Goal: Task Accomplishment & Management: Manage account settings

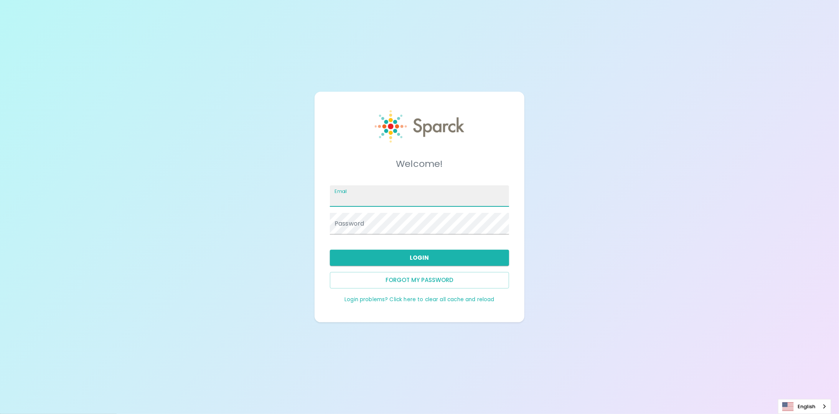
click at [360, 203] on input "Email" at bounding box center [419, 195] width 179 height 21
type input "brooke.bucy@texastechfcu.org"
click at [505, 223] on span at bounding box center [505, 224] width 6 height 6
click at [505, 226] on span at bounding box center [505, 224] width 6 height 6
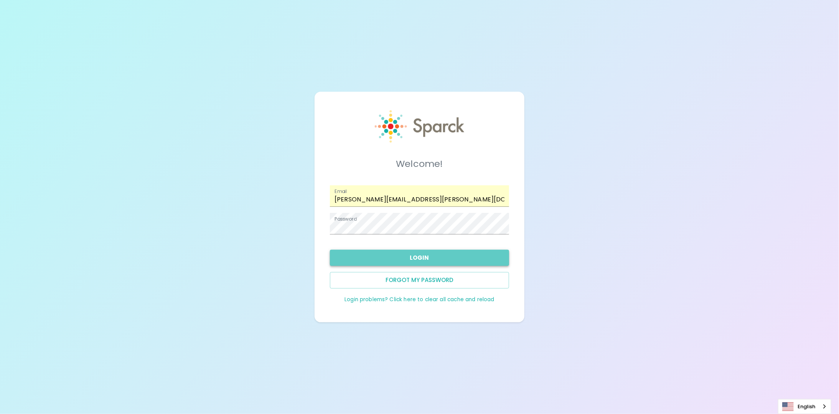
click at [421, 259] on button "Login" at bounding box center [419, 258] width 179 height 16
click at [424, 260] on button "Login" at bounding box center [419, 258] width 179 height 16
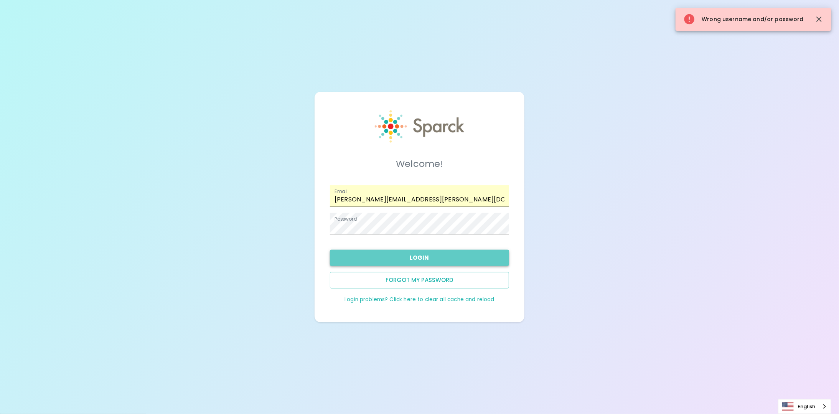
click at [378, 256] on button "Login" at bounding box center [419, 258] width 179 height 16
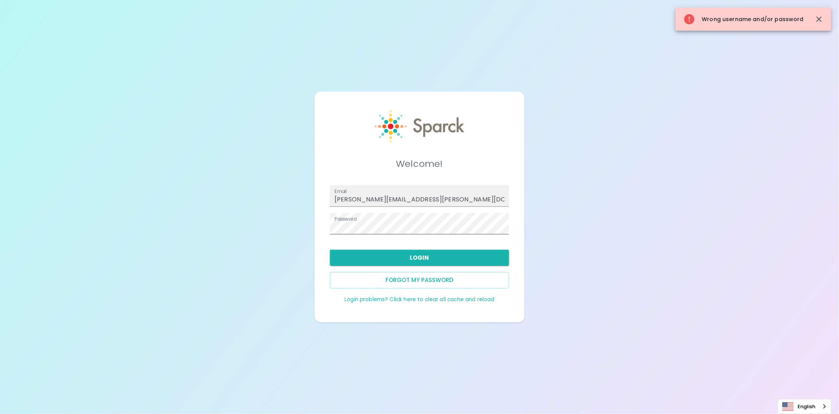
click at [504, 222] on span at bounding box center [505, 224] width 6 height 6
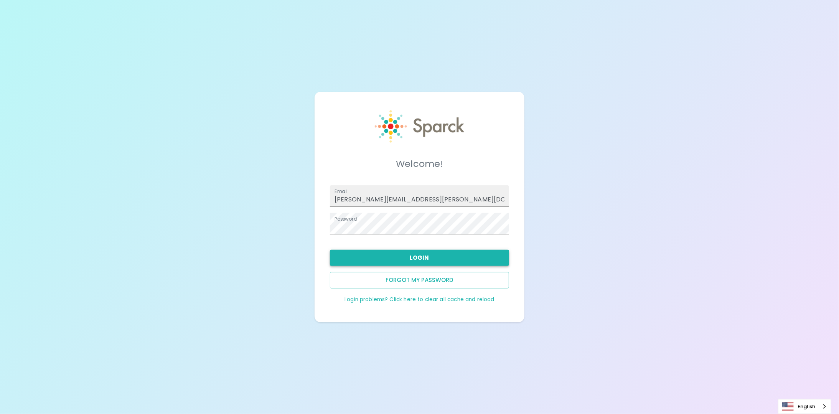
click at [403, 260] on button "Login" at bounding box center [419, 258] width 179 height 16
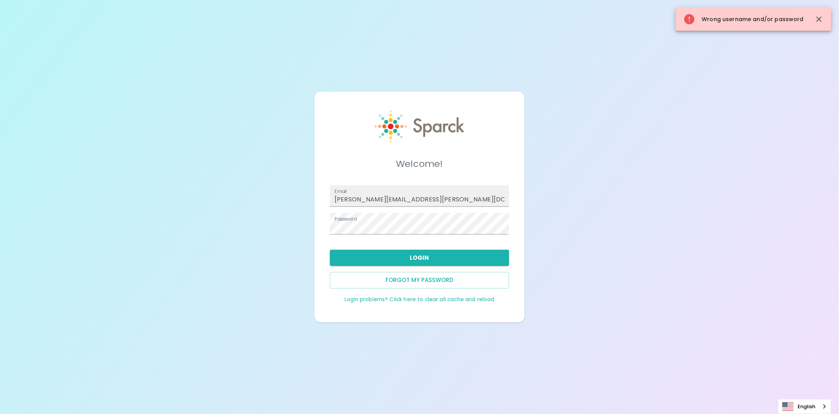
click at [417, 300] on link "Login problems? Click here to clear all cache and reload" at bounding box center [419, 299] width 150 height 7
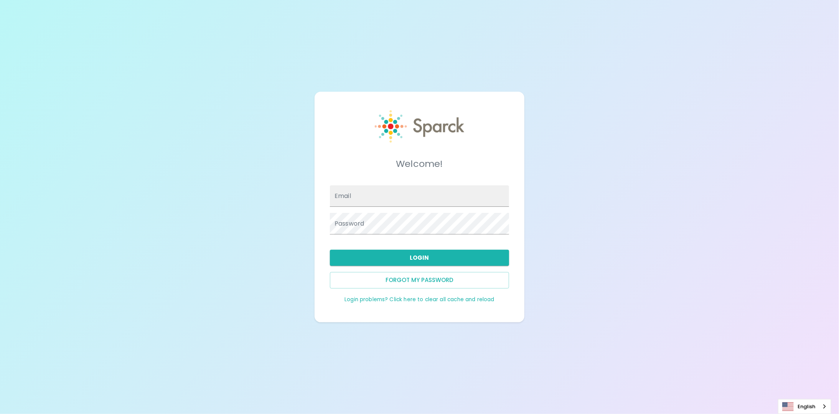
click at [400, 298] on link "Login problems? Click here to clear all cache and reload" at bounding box center [419, 299] width 150 height 7
click at [362, 203] on input "Email" at bounding box center [419, 195] width 179 height 21
click at [378, 206] on div "Email Password" at bounding box center [416, 206] width 185 height 55
type input "brooke.bucy@texastechfcu.org"
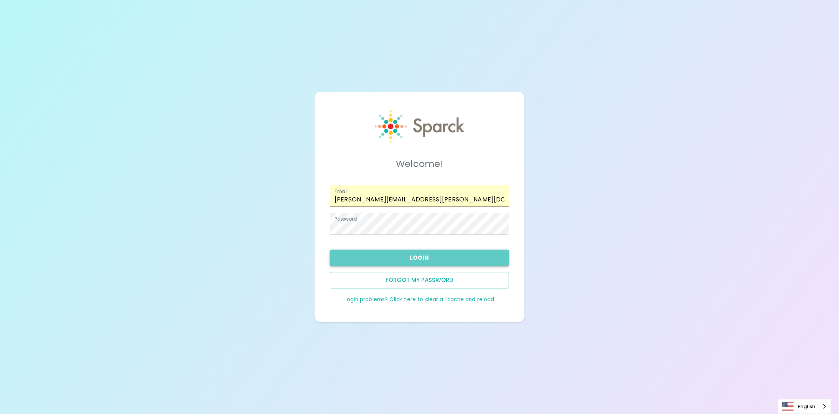
click at [421, 257] on button "Login" at bounding box center [419, 258] width 179 height 16
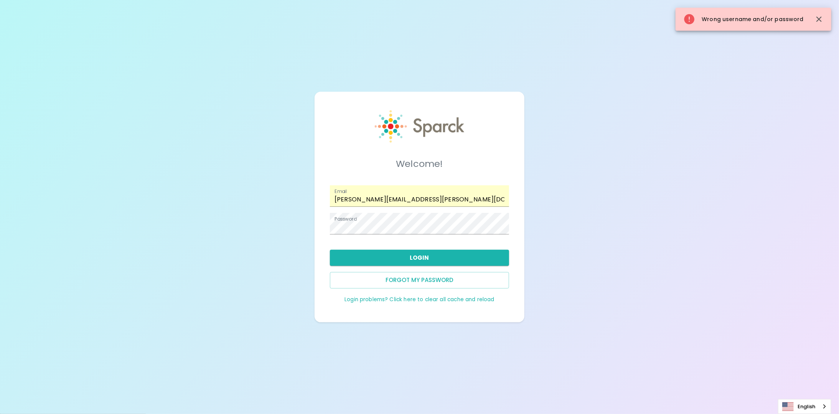
click at [760, 164] on div "Welcome! Email brooke.bucy@texastechfcu.org Password Login Forgot my password L…" at bounding box center [419, 207] width 839 height 414
click at [422, 279] on button "Forgot my password" at bounding box center [419, 280] width 179 height 16
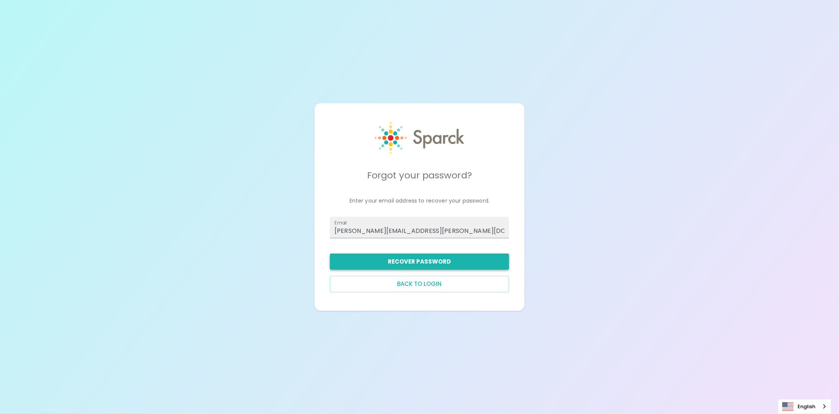
click at [408, 266] on button "Recover Password" at bounding box center [419, 261] width 179 height 16
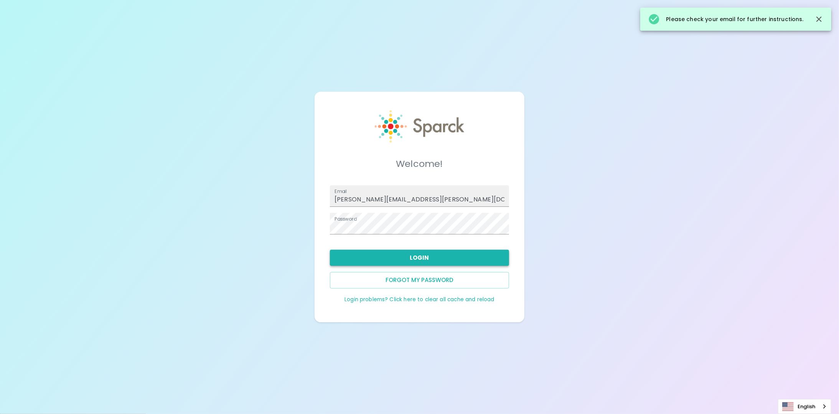
click at [416, 255] on button "Login" at bounding box center [419, 258] width 179 height 16
click at [424, 276] on button "Forgot my password" at bounding box center [419, 280] width 179 height 16
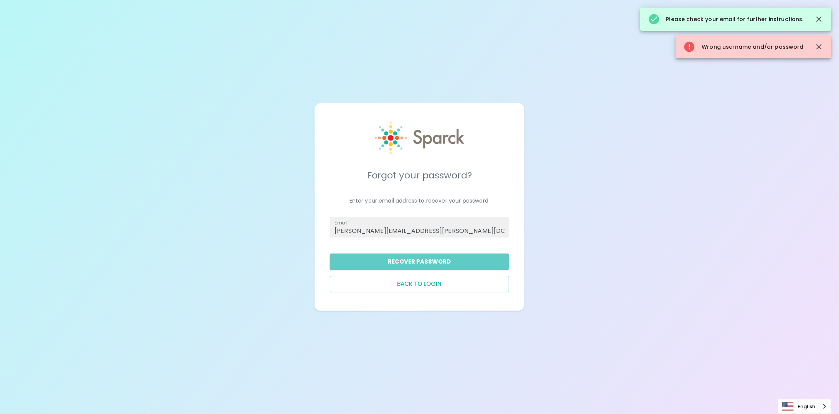
click at [420, 266] on button "Recover Password" at bounding box center [419, 261] width 179 height 16
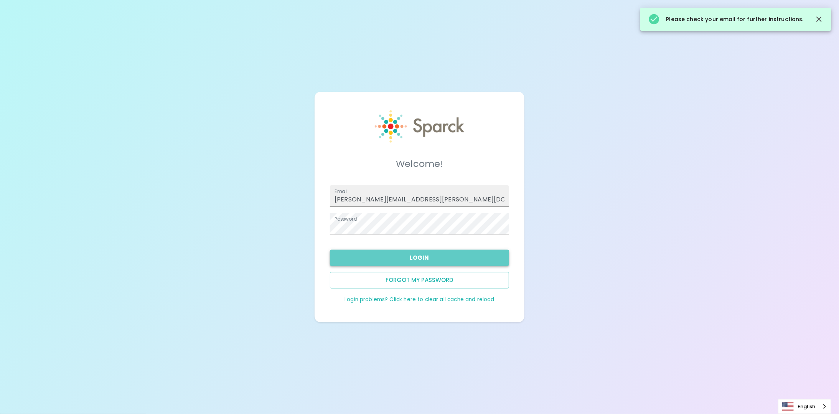
click at [421, 261] on button "Login" at bounding box center [419, 258] width 179 height 16
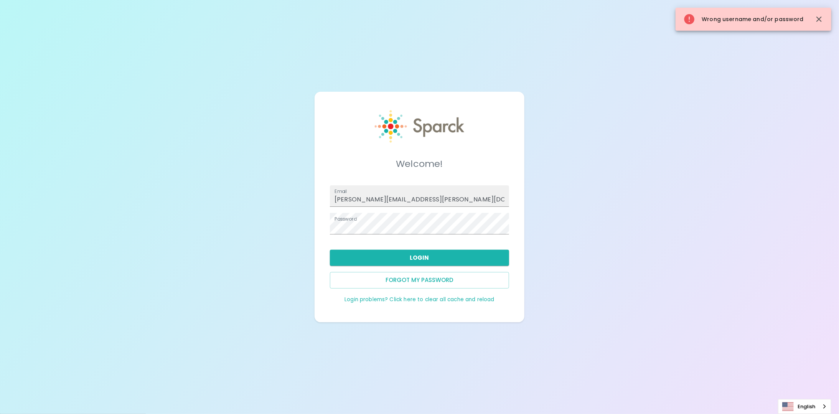
click at [395, 298] on link "Login problems? Click here to clear all cache and reload" at bounding box center [419, 299] width 150 height 7
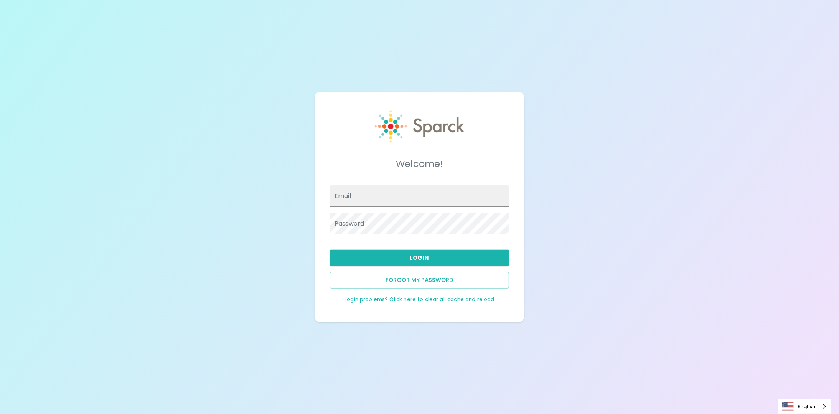
click at [395, 298] on link "Login problems? Click here to clear all cache and reload" at bounding box center [419, 299] width 150 height 7
click at [397, 196] on input "Email" at bounding box center [419, 195] width 179 height 21
click at [377, 198] on input "Email" at bounding box center [419, 195] width 179 height 21
type input "brooke.bucy@texastechfcu.org"
click at [505, 226] on span at bounding box center [505, 224] width 6 height 6
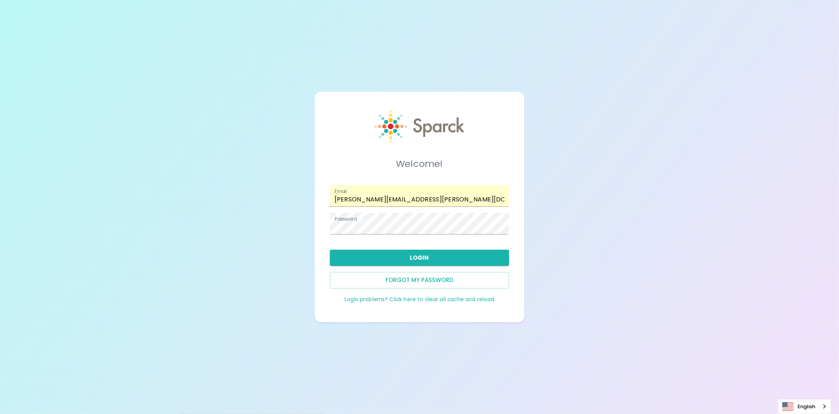
click at [548, 234] on div "Welcome! Email brooke.bucy@texastechfcu.org Password Login Forgot my password L…" at bounding box center [419, 207] width 839 height 414
click at [413, 260] on button "Login" at bounding box center [419, 258] width 179 height 16
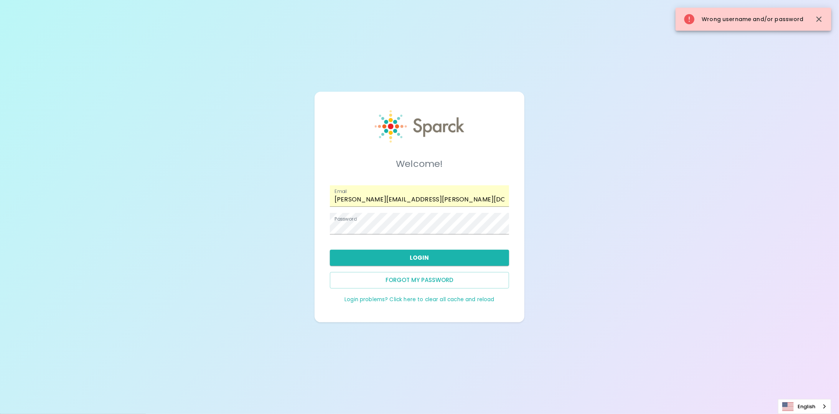
click at [381, 298] on link "Login problems? Click here to clear all cache and reload" at bounding box center [419, 299] width 150 height 7
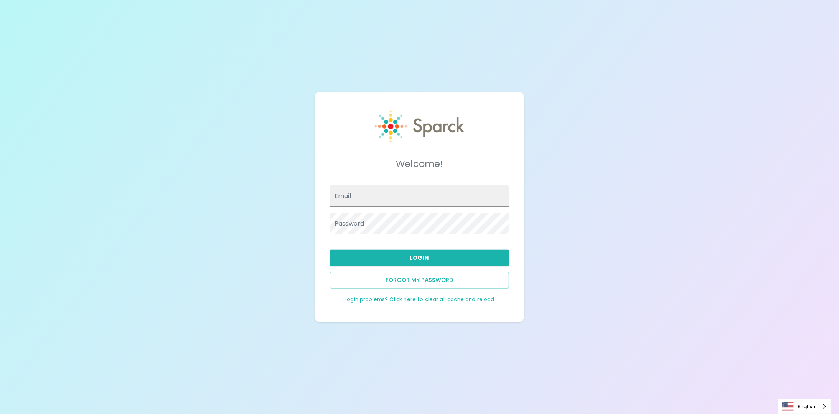
click at [376, 210] on div "Password" at bounding box center [416, 221] width 185 height 28
click at [503, 198] on span at bounding box center [505, 196] width 6 height 6
type input "brooke.bucy@texastechfcu.org"
click at [502, 226] on span at bounding box center [505, 224] width 6 height 6
click at [505, 222] on span at bounding box center [505, 224] width 6 height 6
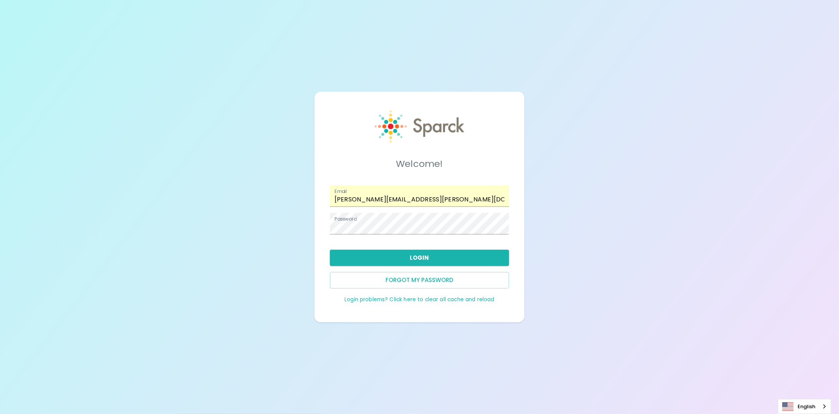
click at [380, 298] on link "Login problems? Click here to clear all cache and reload" at bounding box center [419, 299] width 150 height 7
drag, startPoint x: 671, startPoint y: 233, endPoint x: 659, endPoint y: 234, distance: 12.3
click at [671, 233] on div "Welcome! Email Password Login Forgot my password Login problems? Click here to …" at bounding box center [419, 207] width 839 height 414
click at [443, 204] on input "Email" at bounding box center [419, 195] width 179 height 21
type input "brooke.bucy@texastechfcu.org"
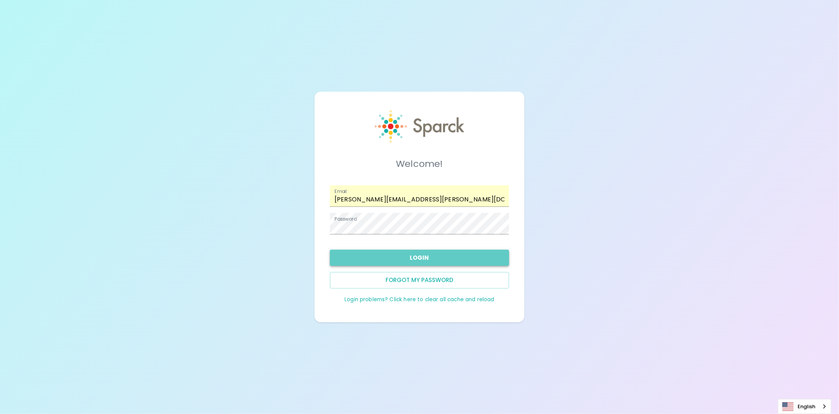
click at [438, 262] on button "Login" at bounding box center [419, 258] width 179 height 16
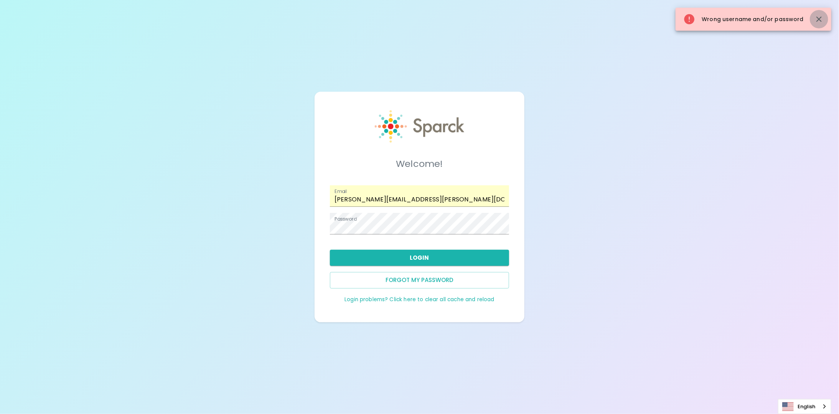
click at [818, 19] on icon "button" at bounding box center [818, 18] width 5 height 5
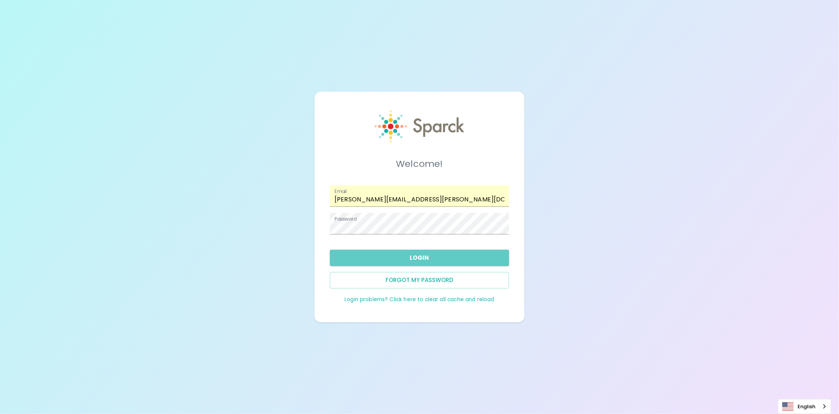
click at [413, 260] on button "Login" at bounding box center [419, 258] width 179 height 16
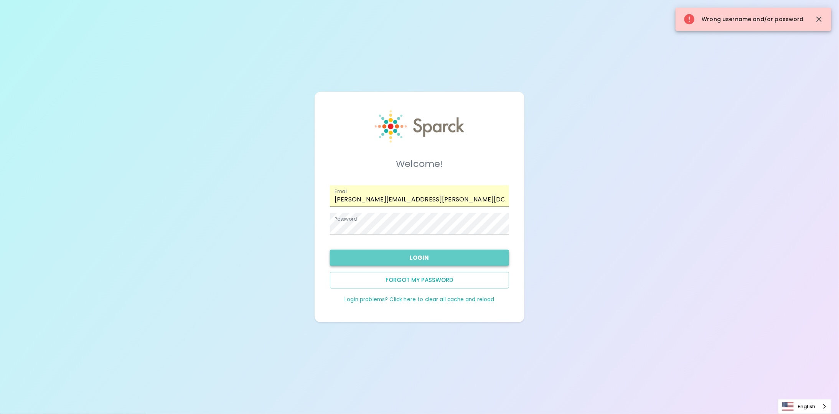
click at [454, 257] on button "Login" at bounding box center [419, 258] width 179 height 16
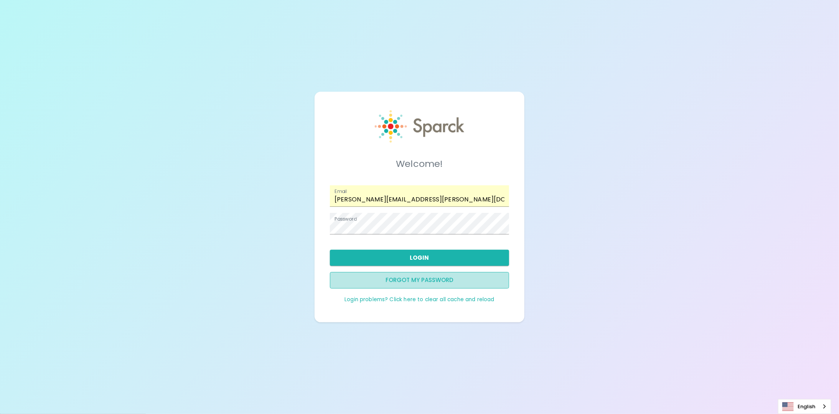
click at [425, 279] on button "Forgot my password" at bounding box center [419, 280] width 179 height 16
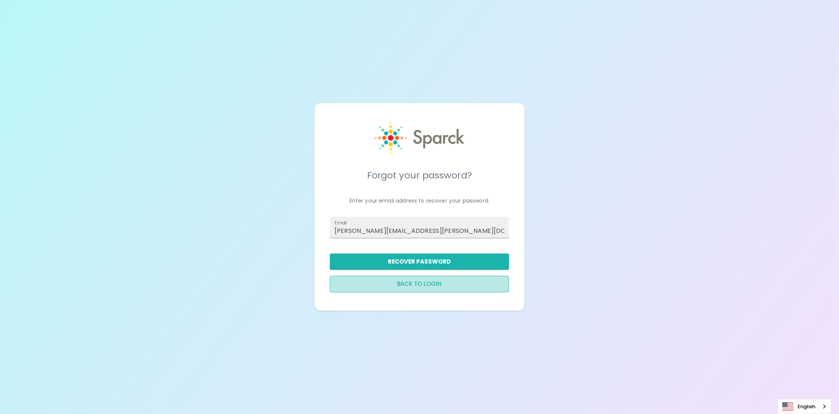
click at [422, 284] on button "Back to login" at bounding box center [419, 284] width 179 height 16
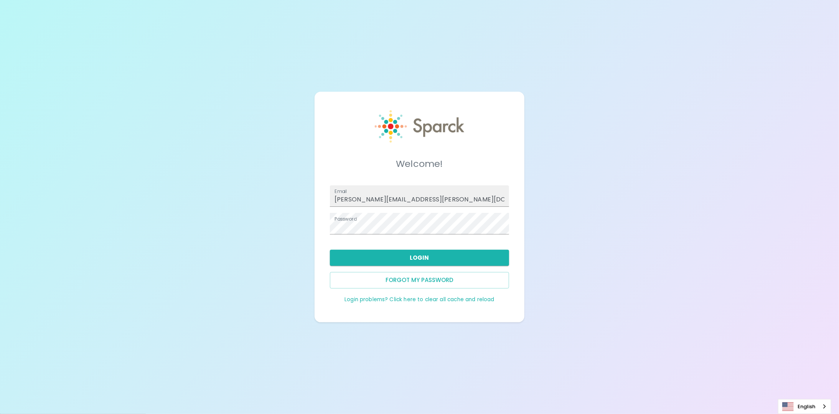
click at [415, 300] on link "Login problems? Click here to clear all cache and reload" at bounding box center [419, 299] width 150 height 7
click at [407, 300] on link "Login problems? Click here to clear all cache and reload" at bounding box center [419, 299] width 150 height 7
